Goal: Go to known website: Access a specific website the user already knows

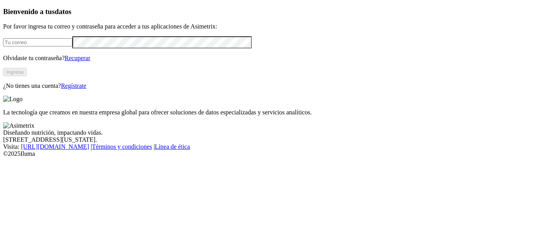
type input "[PERSON_NAME][EMAIL_ADDRESS][PERSON_NAME][DOMAIN_NAME]"
click at [27, 76] on button "Ingresa" at bounding box center [14, 72] width 23 height 8
